Goal: Find specific page/section: Find specific page/section

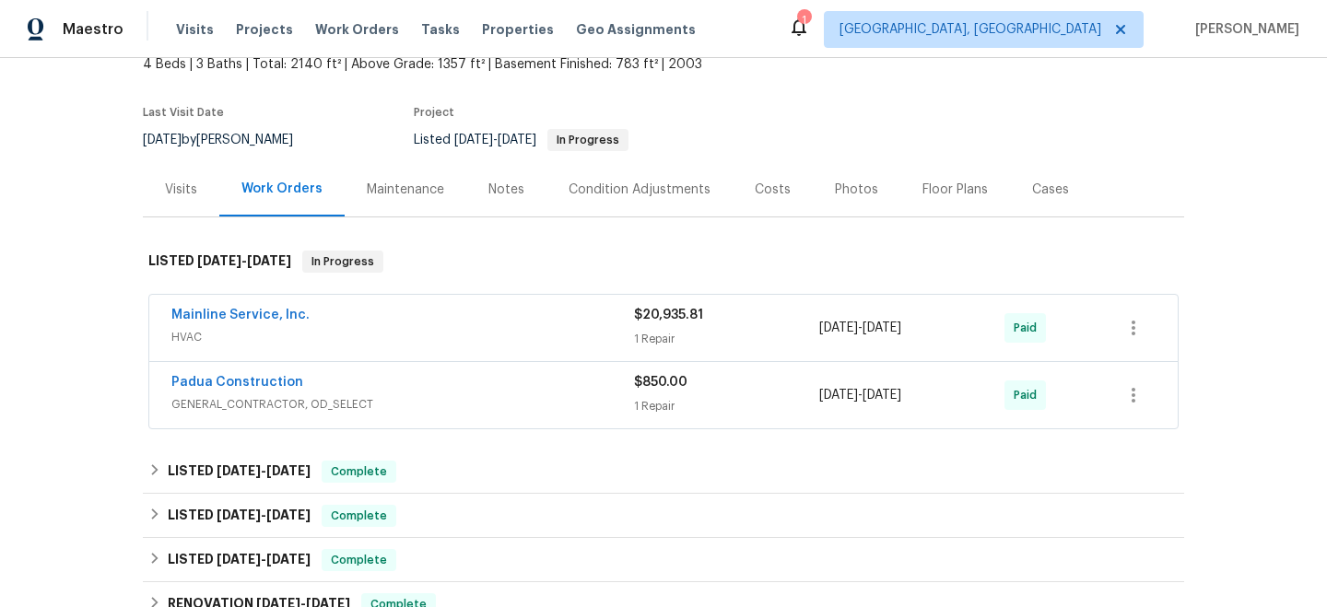
scroll to position [116, 0]
click at [488, 193] on div "Notes" at bounding box center [506, 191] width 36 height 18
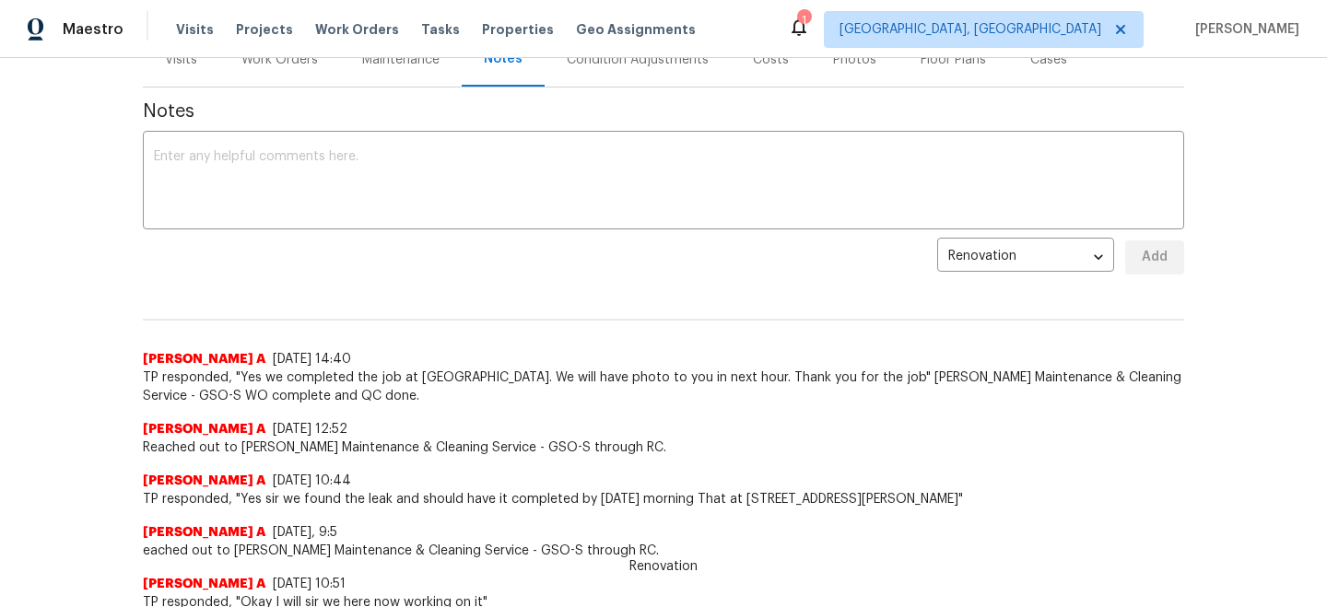
scroll to position [249, 0]
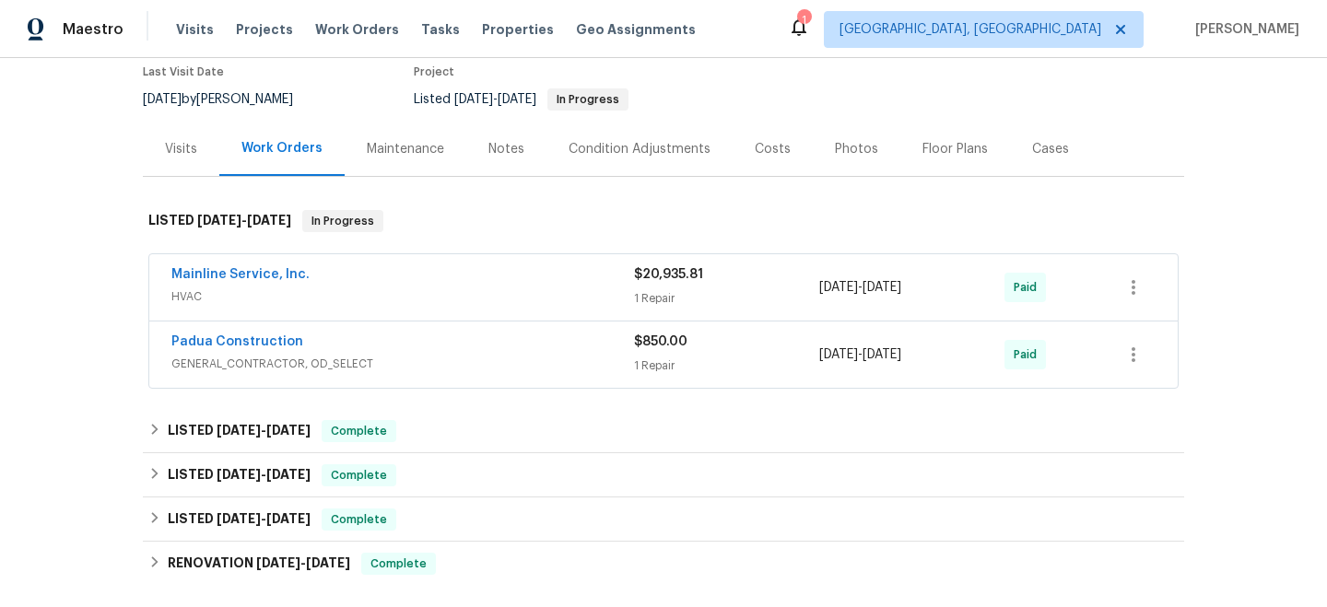
scroll to position [150, 0]
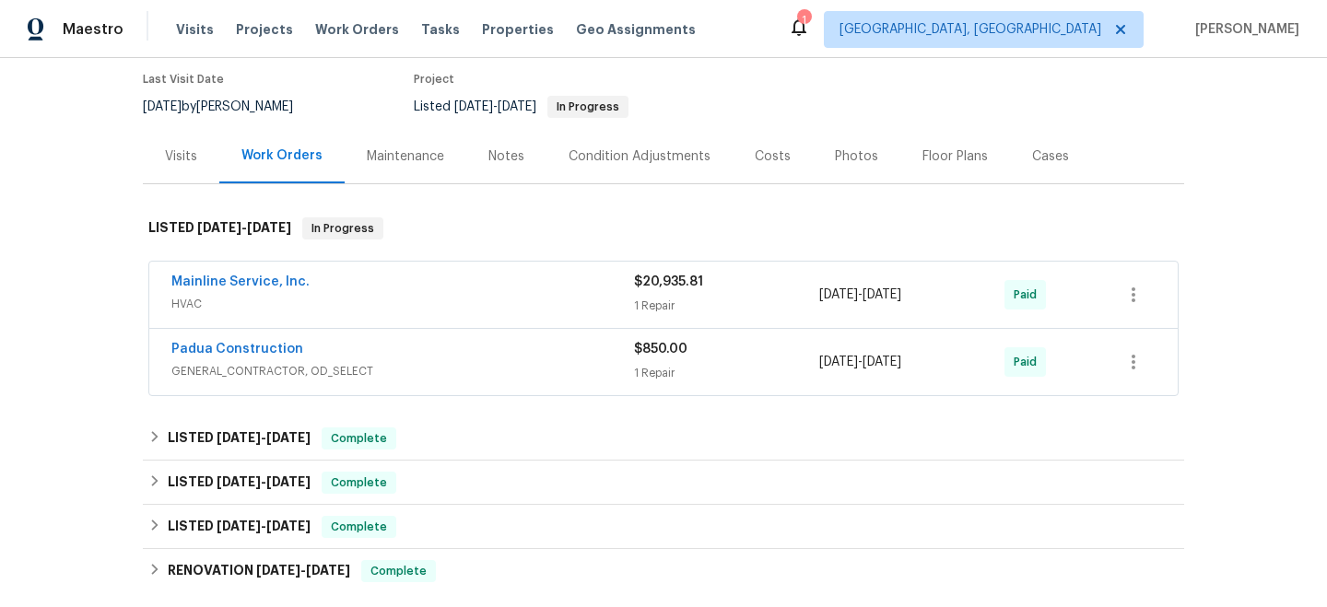
click at [519, 301] on span "HVAC" at bounding box center [402, 304] width 463 height 18
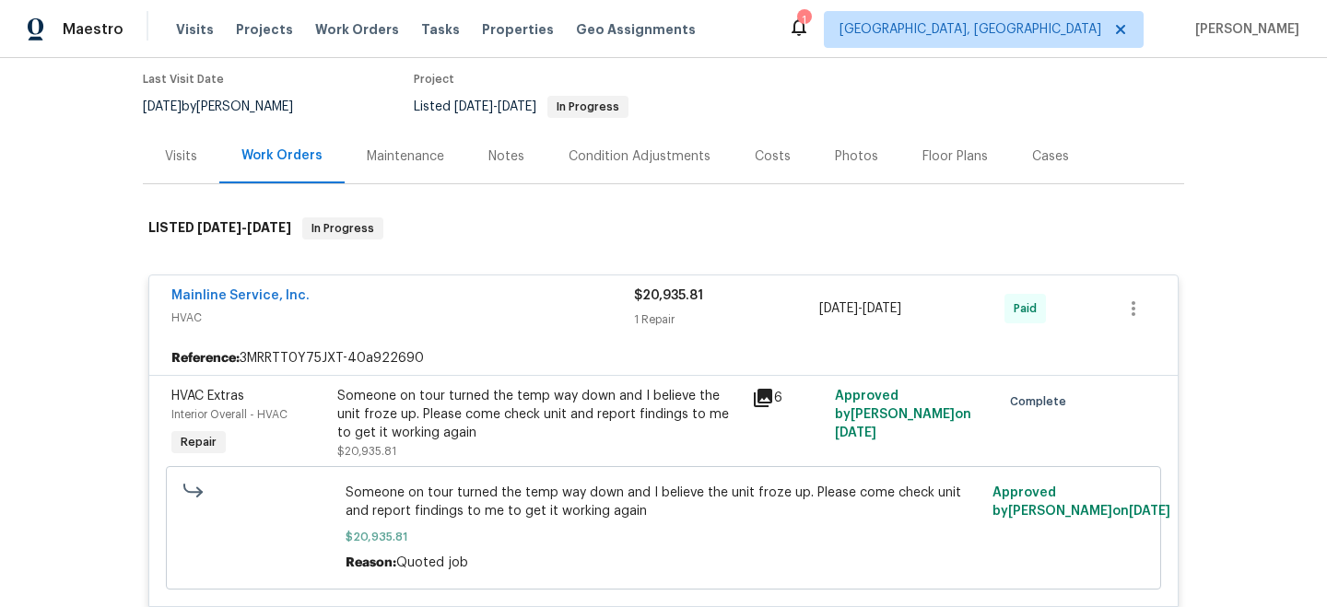
click at [519, 298] on div "Mainline Service, Inc." at bounding box center [402, 298] width 463 height 22
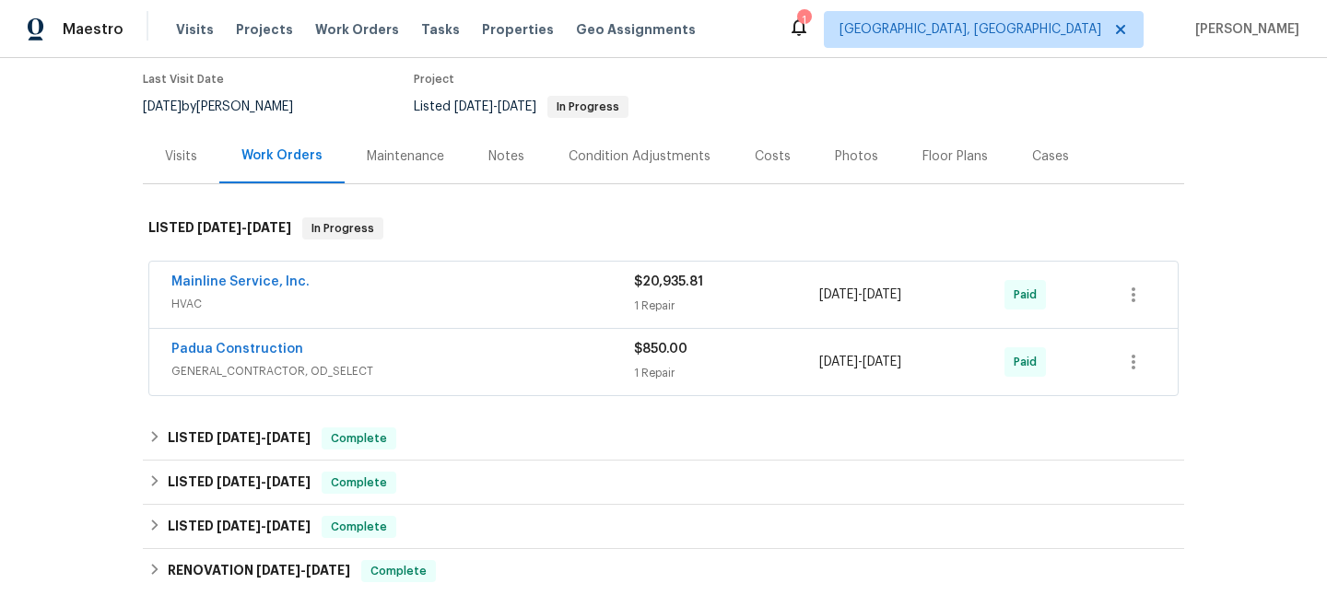
click at [582, 166] on div "Condition Adjustments" at bounding box center [640, 156] width 186 height 54
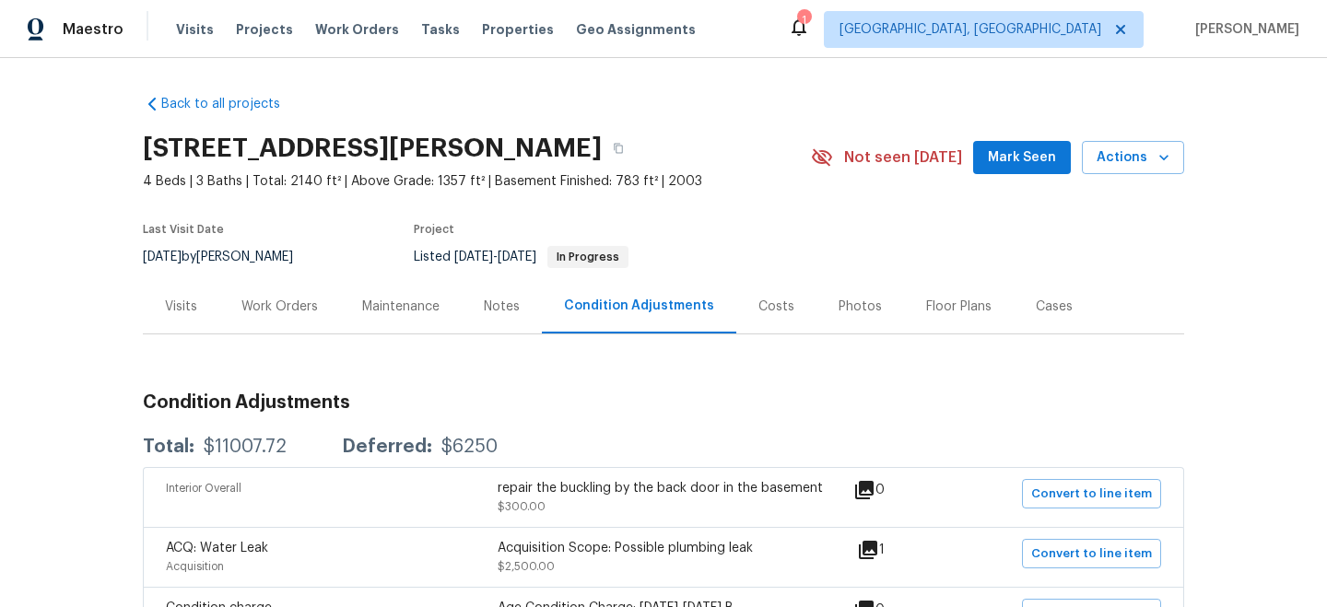
click at [499, 312] on div "Notes" at bounding box center [502, 307] width 36 height 18
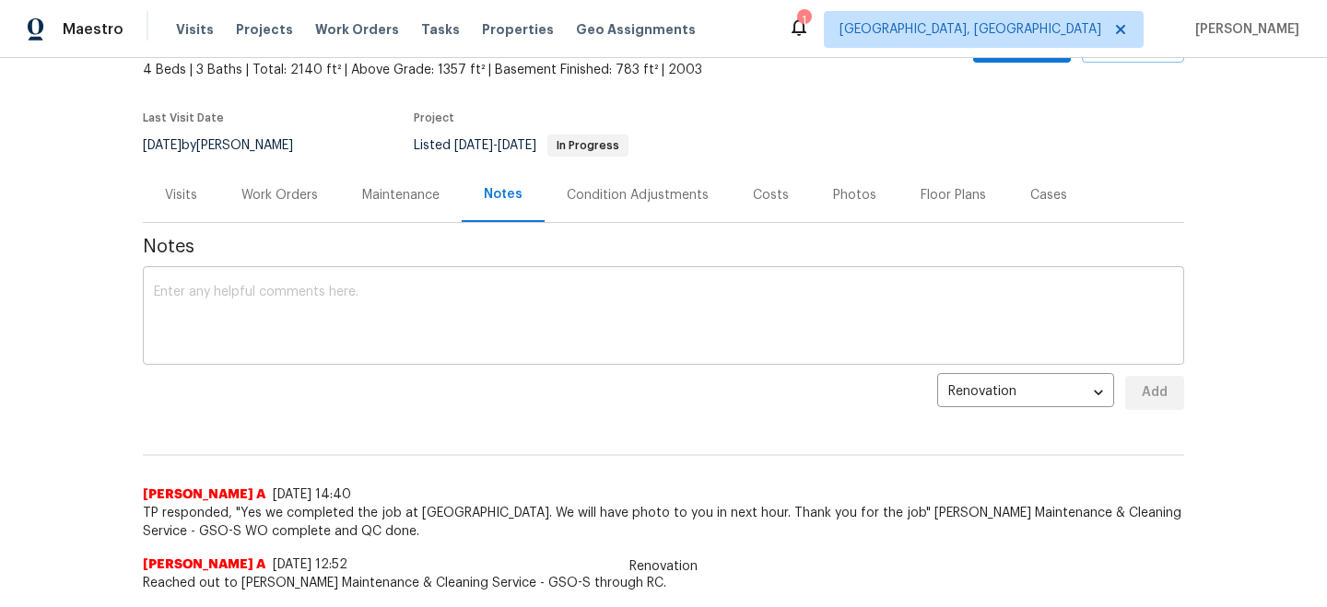
scroll to position [92, 0]
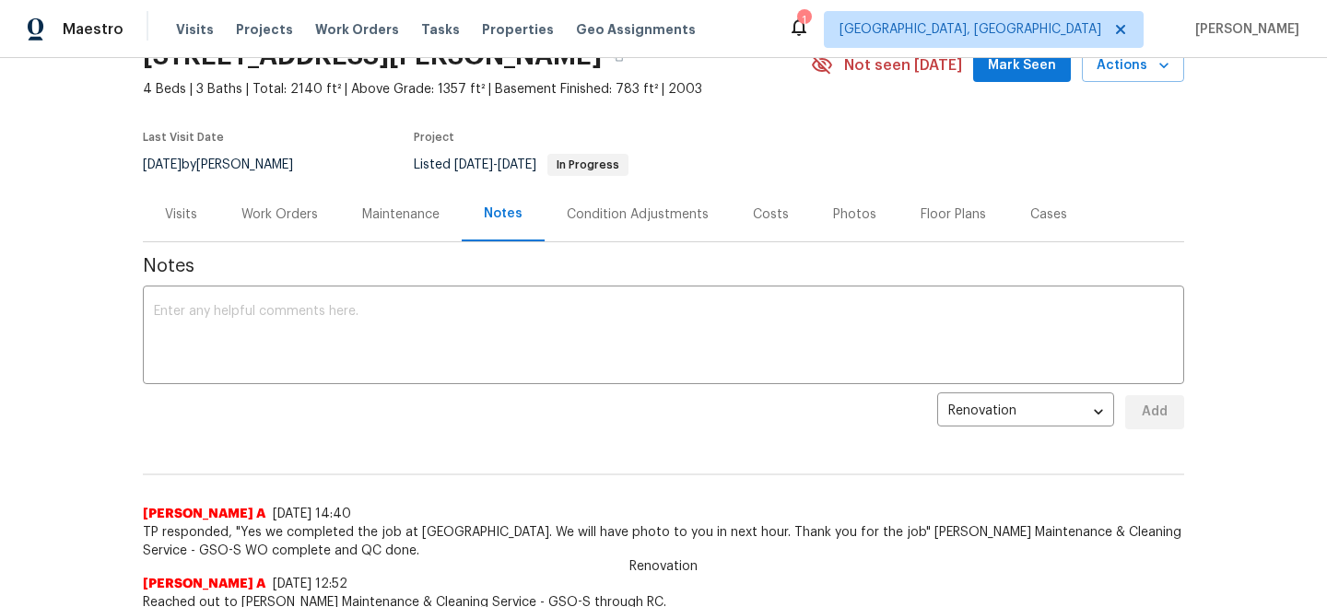
click at [196, 209] on div "Visits" at bounding box center [181, 215] width 32 height 18
